Goal: Navigation & Orientation: Find specific page/section

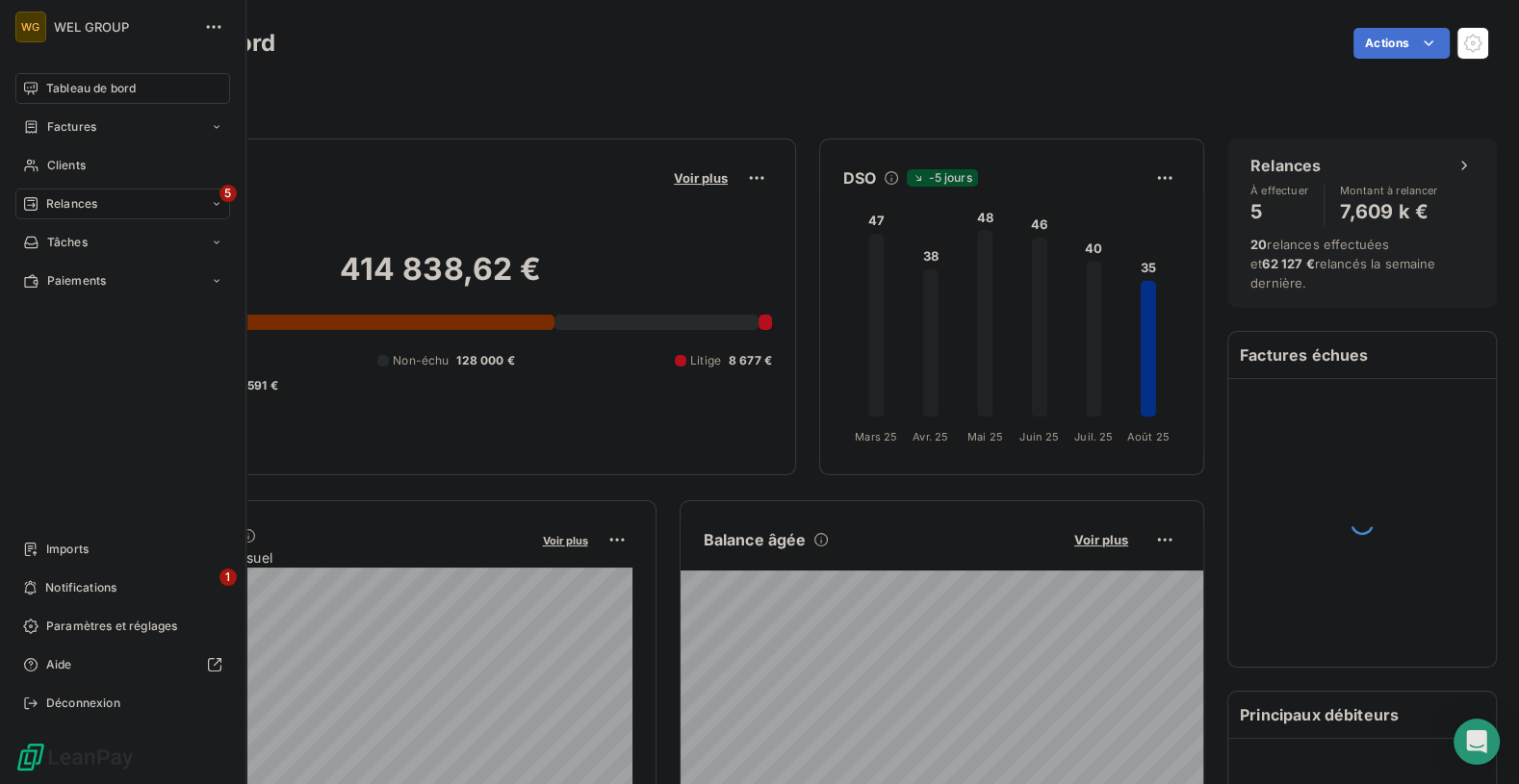
click at [74, 209] on span "Relances" at bounding box center [71, 203] width 51 height 17
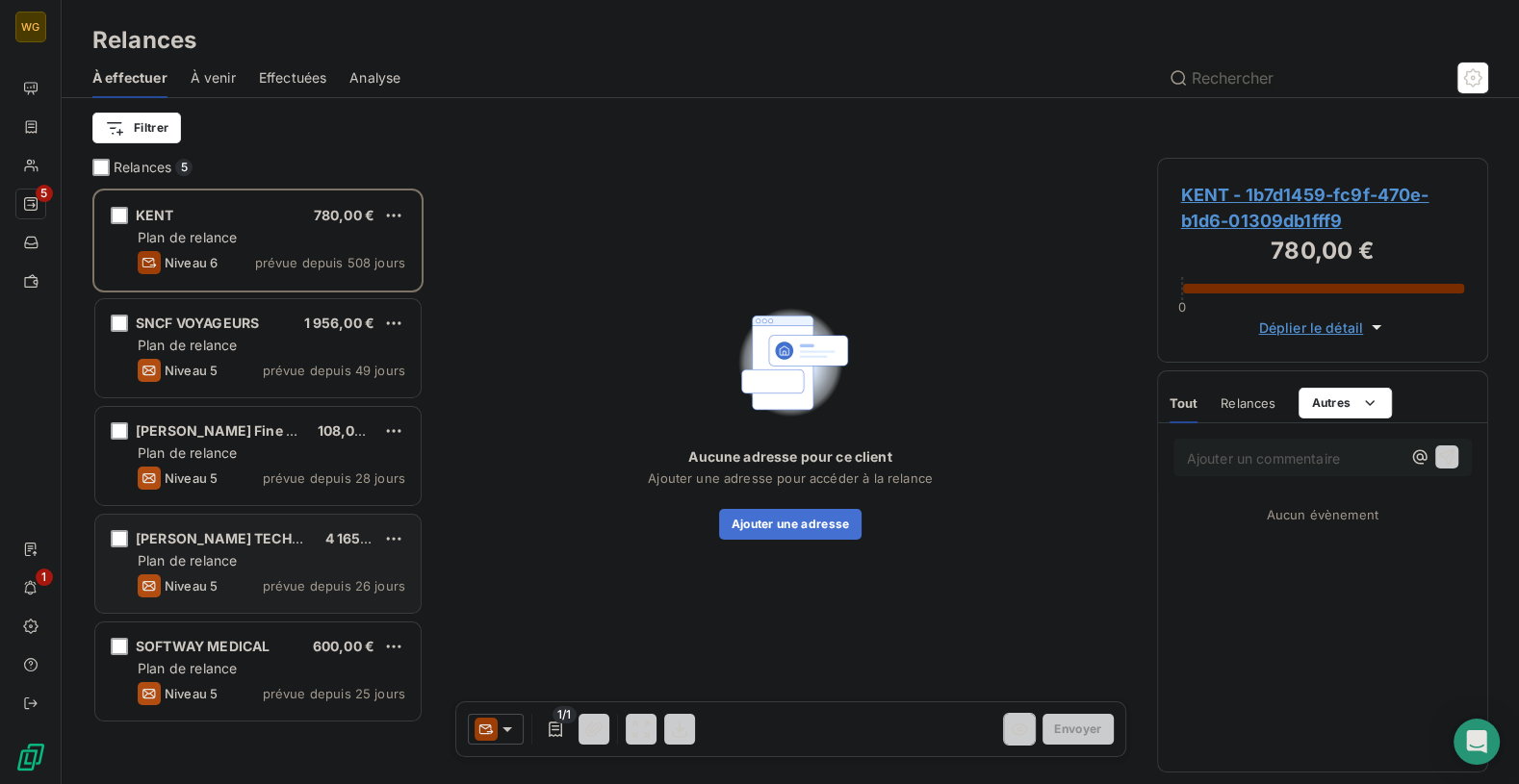
click at [228, 558] on span "Plan de relance" at bounding box center [187, 560] width 100 height 16
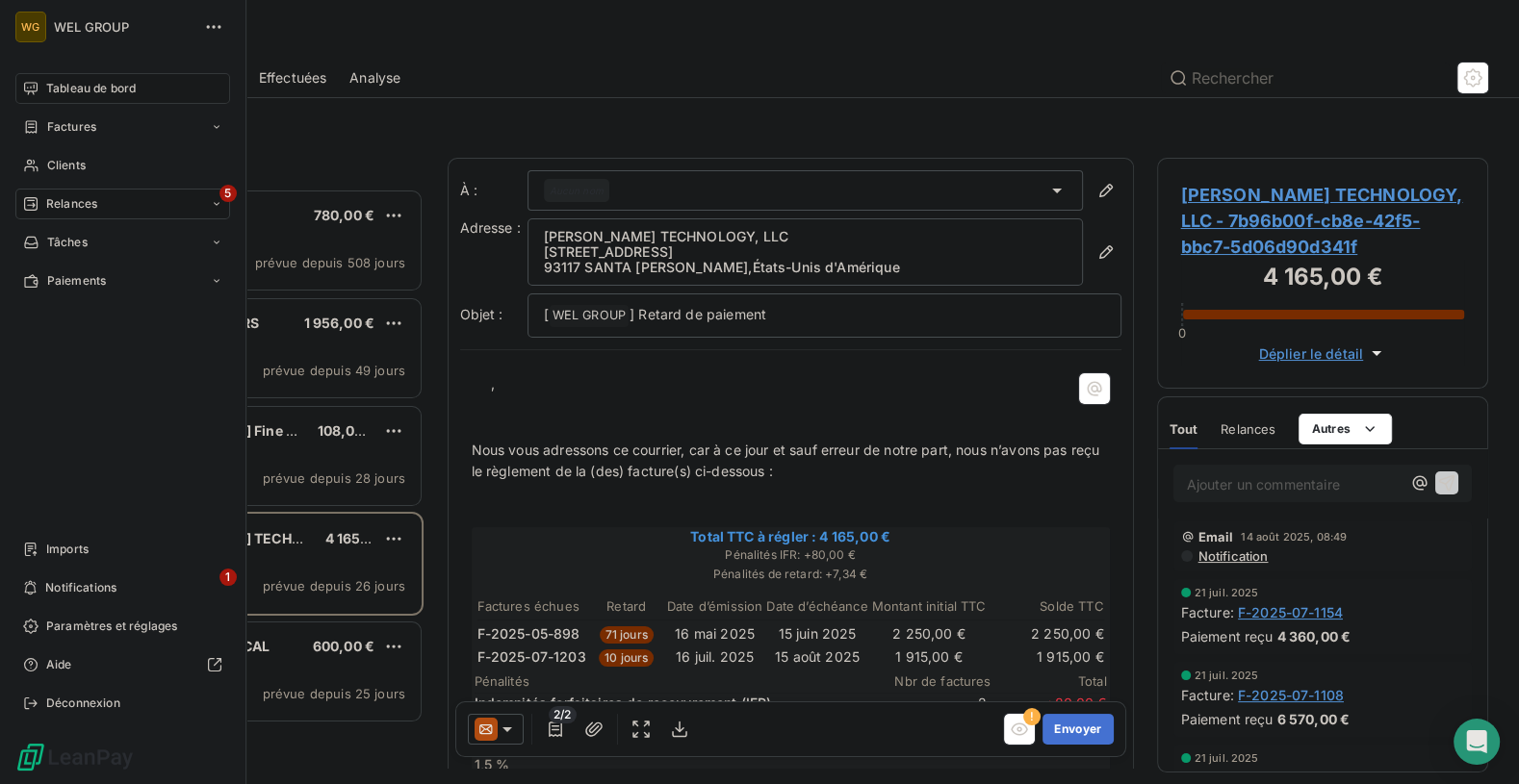
click at [38, 76] on div "Tableau de bord" at bounding box center [122, 88] width 214 height 31
